Goal: Task Accomplishment & Management: Complete application form

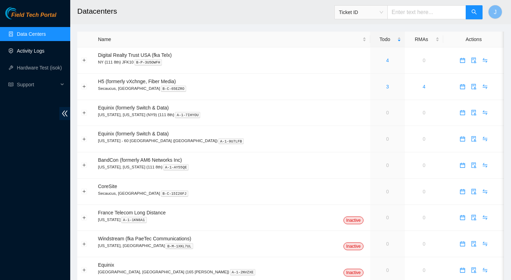
click at [30, 53] on link "Activity Logs" at bounding box center [31, 51] width 28 height 6
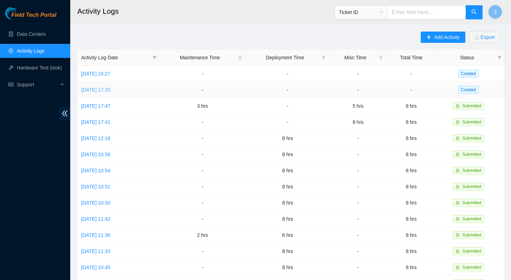
click at [107, 89] on link "[DATE] 17:20" at bounding box center [95, 90] width 29 height 6
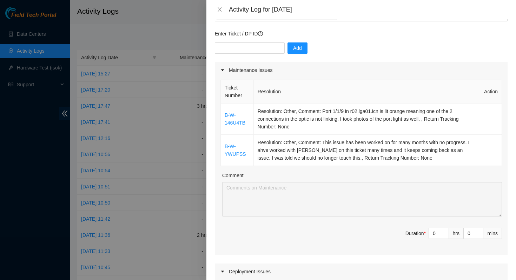
scroll to position [101, 0]
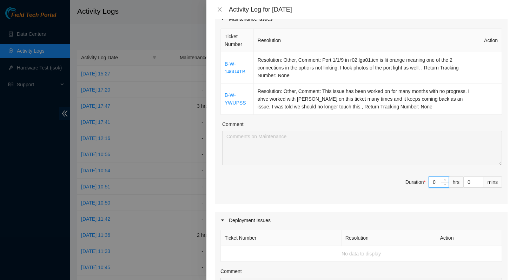
drag, startPoint x: 432, startPoint y: 184, endPoint x: 417, endPoint y: 184, distance: 14.4
click at [417, 184] on span "Duration * 0 hrs 0 mins" at bounding box center [360, 187] width 281 height 20
type input "8"
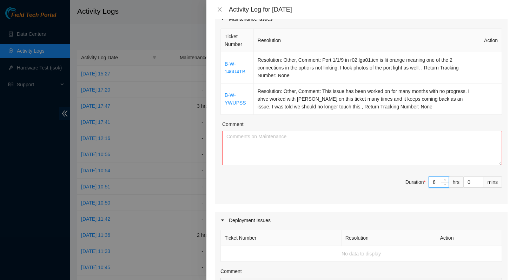
type input "8"
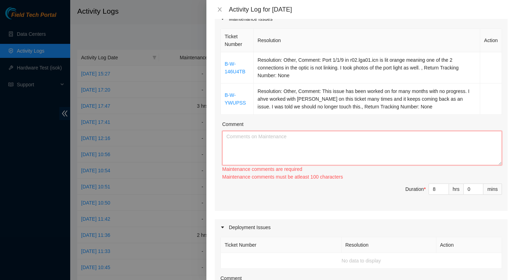
click at [356, 136] on textarea "Comment" at bounding box center [362, 148] width 280 height 34
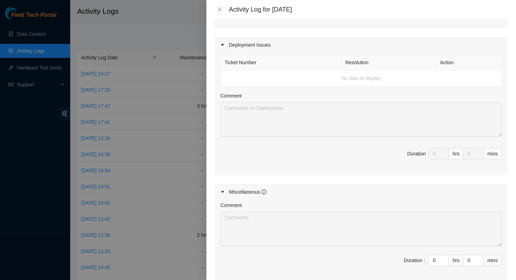
scroll to position [355, 0]
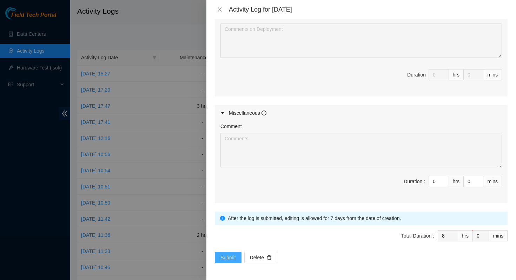
type textarea "Troubleshooting tickets with network teams. Cleaning up the fiber in the cage o…"
click at [225, 259] on span "Submit" at bounding box center [227, 258] width 15 height 8
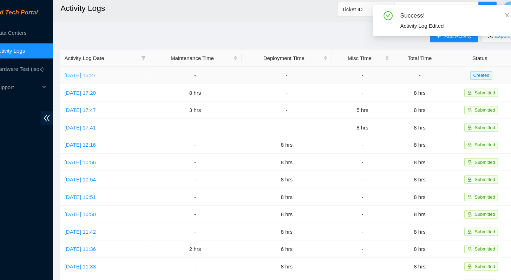
click at [110, 73] on link "[DATE] 15:27" at bounding box center [95, 74] width 29 height 6
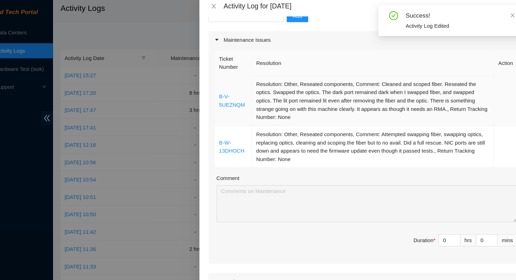
scroll to position [85, 0]
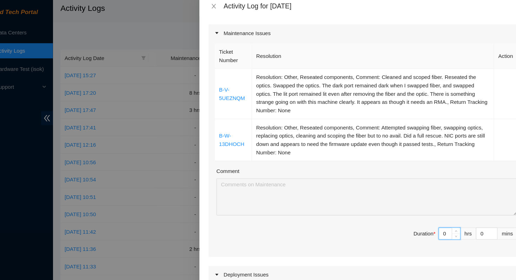
click at [432, 220] on input "0" at bounding box center [439, 220] width 20 height 11
type input "8"
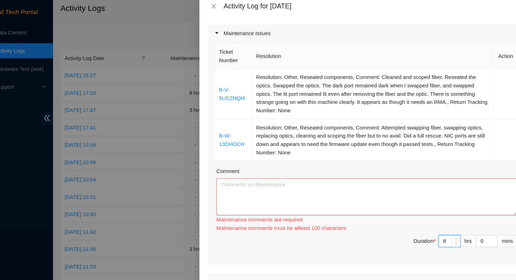
type input "8"
click at [381, 185] on textarea "Comment" at bounding box center [362, 187] width 280 height 34
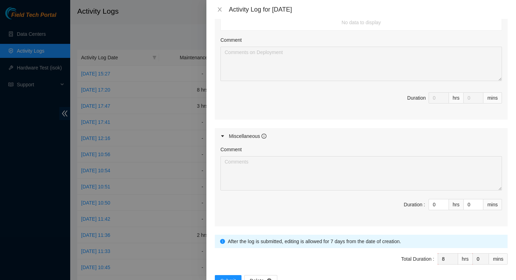
scroll to position [378, 0]
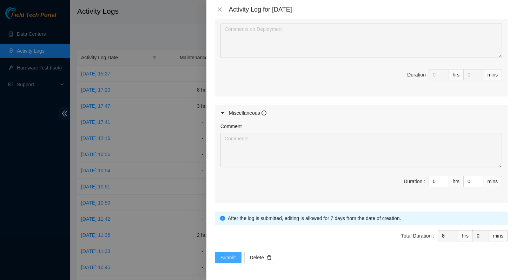
type textarea "Troubleshooting ticket at TelX 15th floor cage. Communicating with PROLEXIC abo…"
click at [228, 257] on span "Submit" at bounding box center [227, 258] width 15 height 8
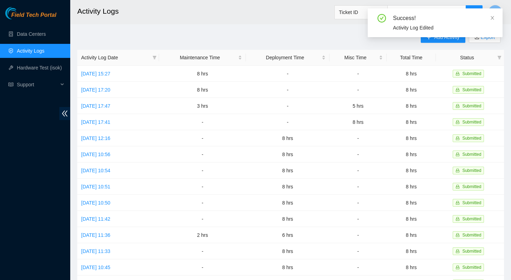
click at [438, 40] on div "Success! Activity Log Edited" at bounding box center [434, 25] width 135 height 34
click at [491, 16] on icon "close" at bounding box center [492, 18] width 4 height 4
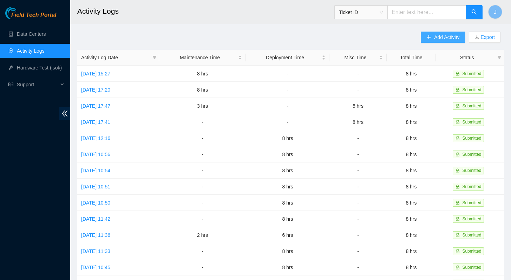
click at [435, 37] on span "Add Activity" at bounding box center [446, 37] width 25 height 8
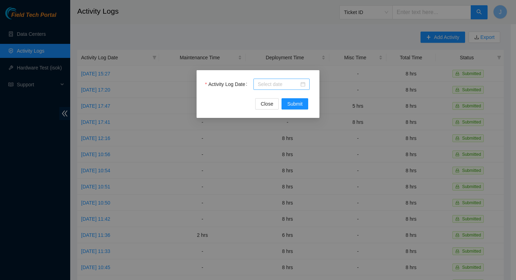
click at [288, 86] on input "Activity Log Date" at bounding box center [278, 84] width 41 height 8
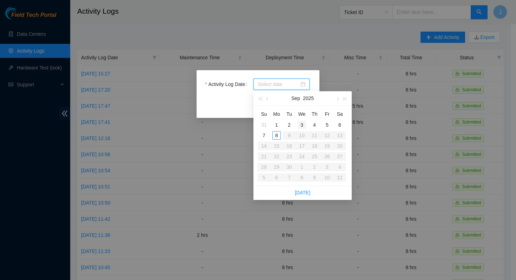
type input "[DATE]"
click at [302, 127] on div "3" at bounding box center [302, 125] width 8 height 8
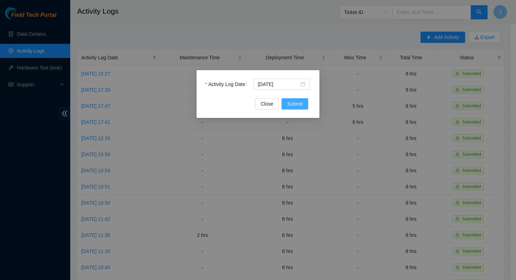
click at [301, 101] on span "Submit" at bounding box center [294, 104] width 15 height 8
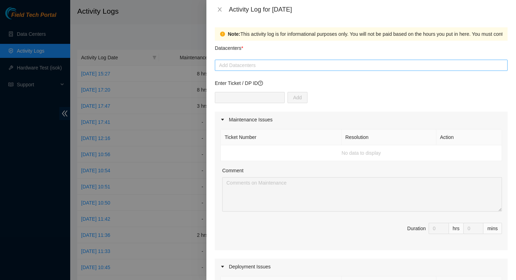
click at [273, 63] on div at bounding box center [361, 65] width 289 height 8
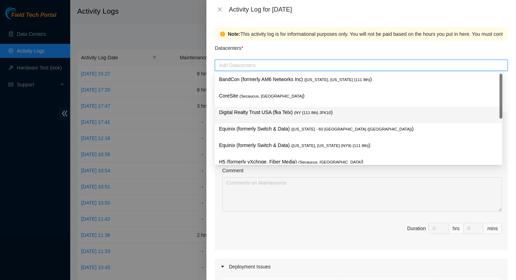
click at [272, 114] on p "Digital Realty Trust USA (fka Telx) ( NY {111 8th} JFK10 )" at bounding box center [358, 112] width 279 height 8
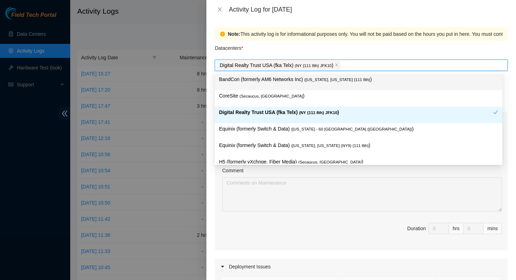
click at [328, 44] on div "Datacenters *" at bounding box center [361, 50] width 293 height 19
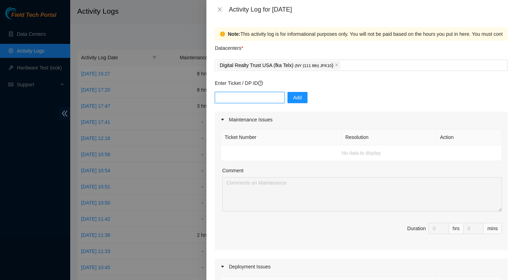
click at [260, 97] on input "text" at bounding box center [250, 97] width 70 height 11
paste input "DP84901"
type input "DP84901"
click at [300, 95] on button "Add" at bounding box center [297, 97] width 20 height 11
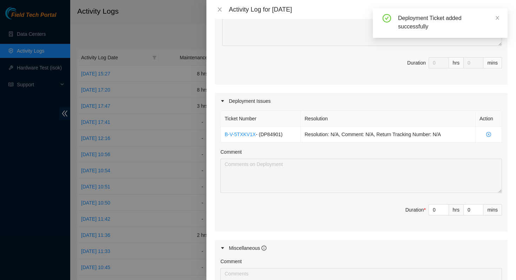
scroll to position [175, 0]
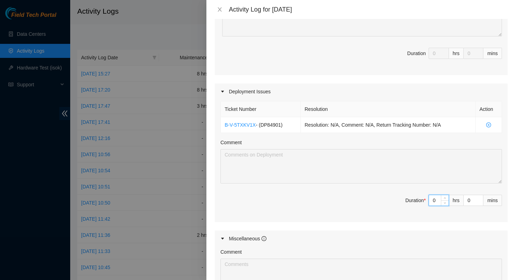
click at [433, 201] on input "0" at bounding box center [439, 200] width 20 height 11
type input "8"
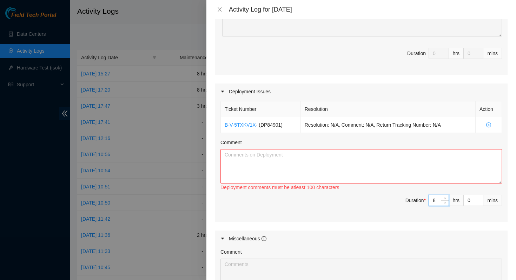
type input "8"
click at [380, 168] on textarea "Comment" at bounding box center [360, 166] width 281 height 34
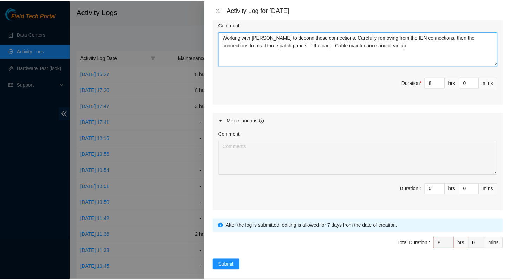
scroll to position [301, 0]
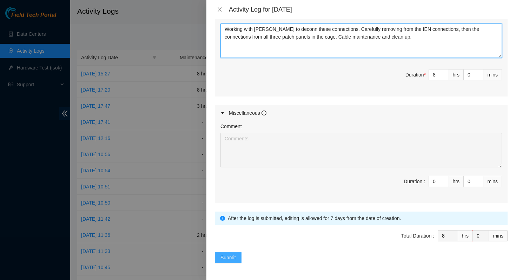
type textarea "Working with [PERSON_NAME] to deconn these connections. Carefully removing from…"
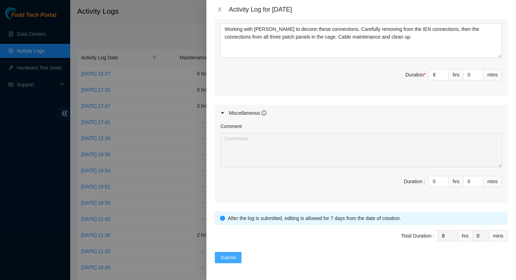
click at [227, 257] on span "Submit" at bounding box center [227, 258] width 15 height 8
